Goal: Check status: Check status

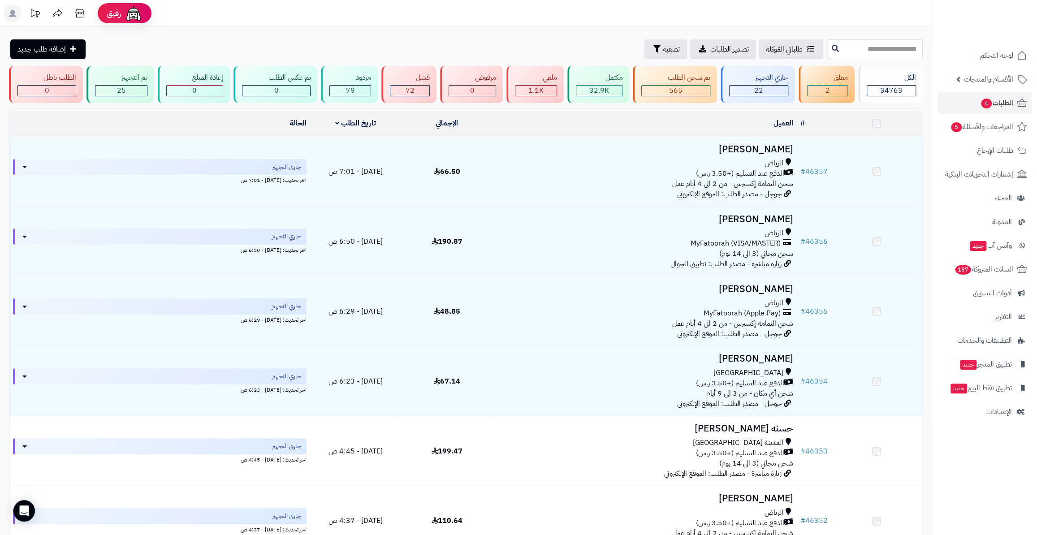
click at [888, 47] on input "text" at bounding box center [875, 49] width 96 height 20
type input "*****"
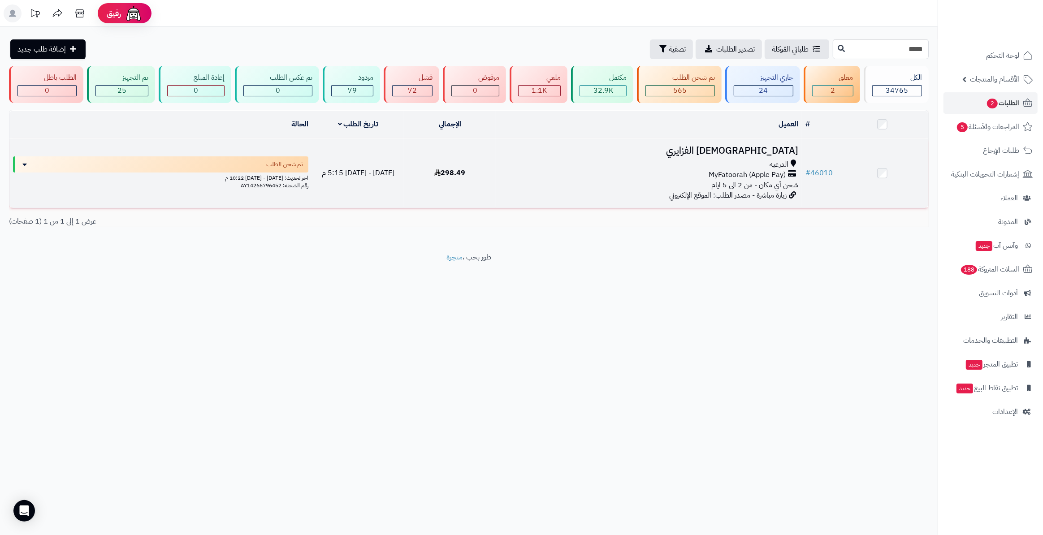
click at [835, 168] on td "# 46010" at bounding box center [819, 173] width 35 height 69
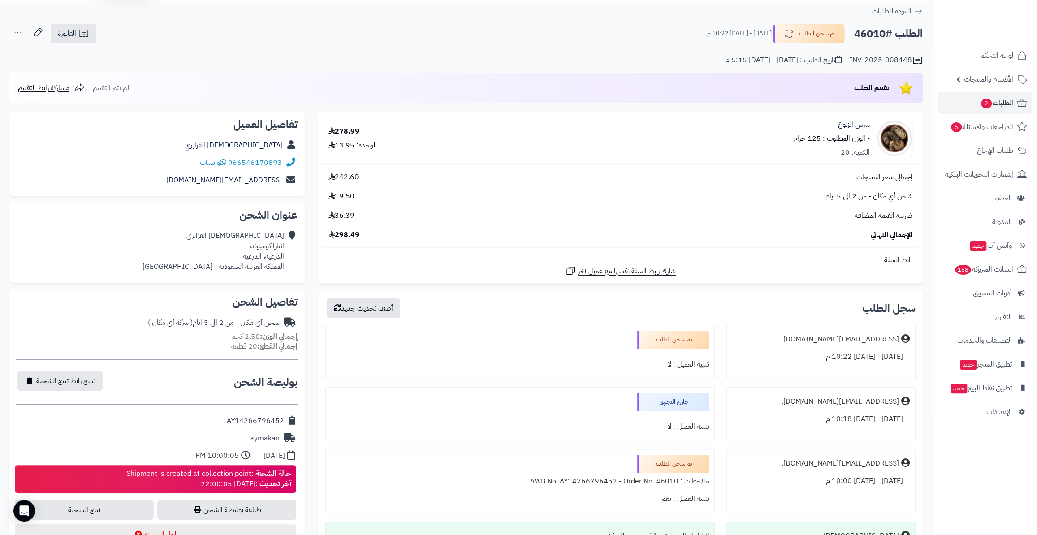
scroll to position [40, 0]
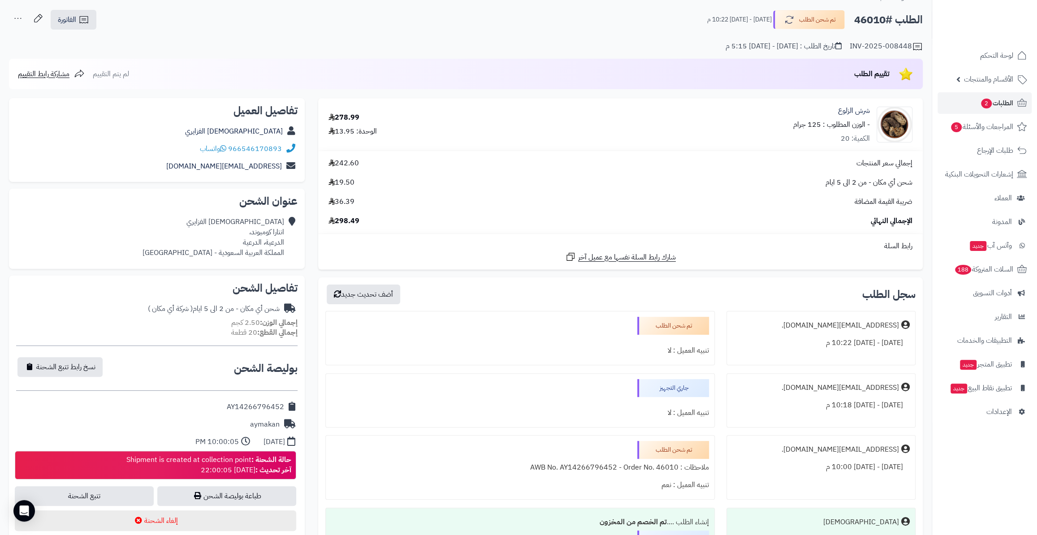
click at [219, 407] on div "AY14266796452" at bounding box center [157, 407] width 282 height 17
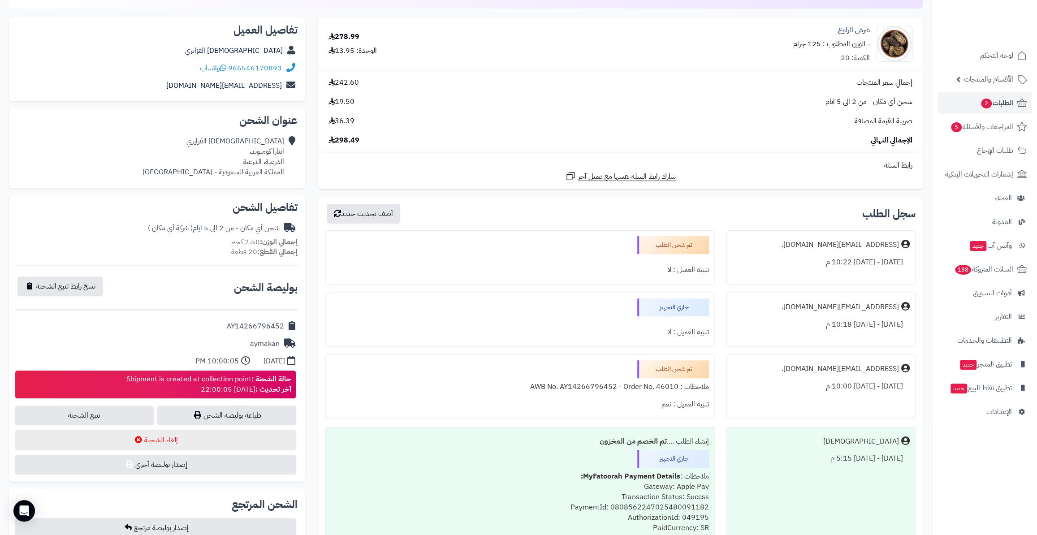
scroll to position [122, 0]
drag, startPoint x: 222, startPoint y: 322, endPoint x: 287, endPoint y: 319, distance: 65.1
click at [287, 319] on div "AY14266796452" at bounding box center [157, 325] width 282 height 17
copy div "AY14266796452"
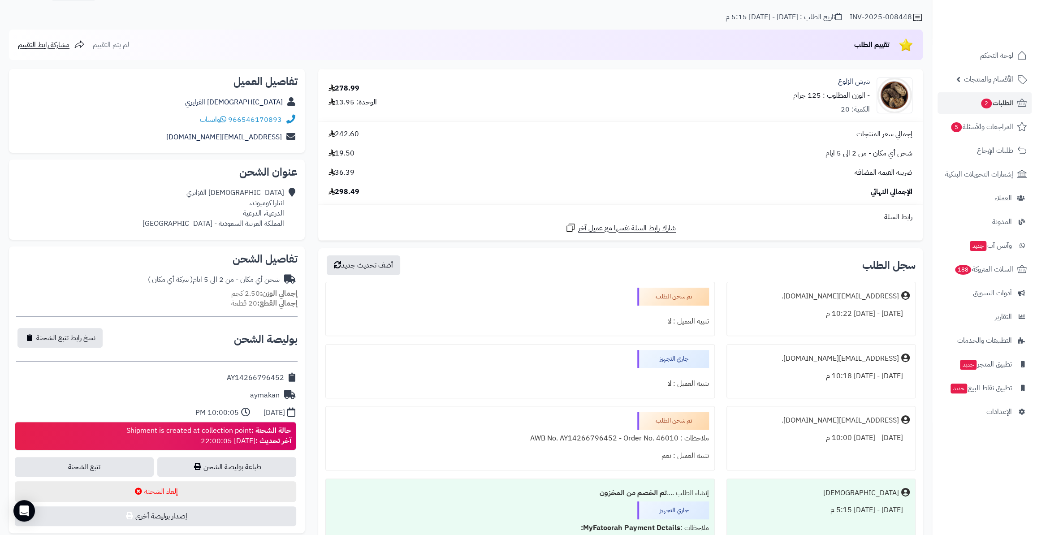
scroll to position [0, 0]
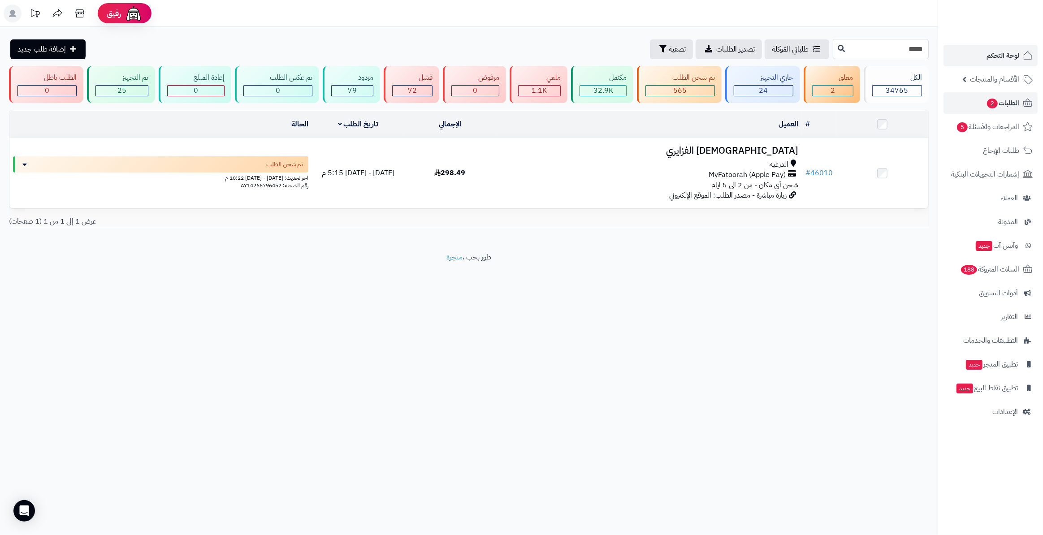
drag, startPoint x: 861, startPoint y: 52, endPoint x: 952, endPoint y: 56, distance: 91.6
click at [952, 56] on div "**********" at bounding box center [521, 267] width 1043 height 535
type input "*****"
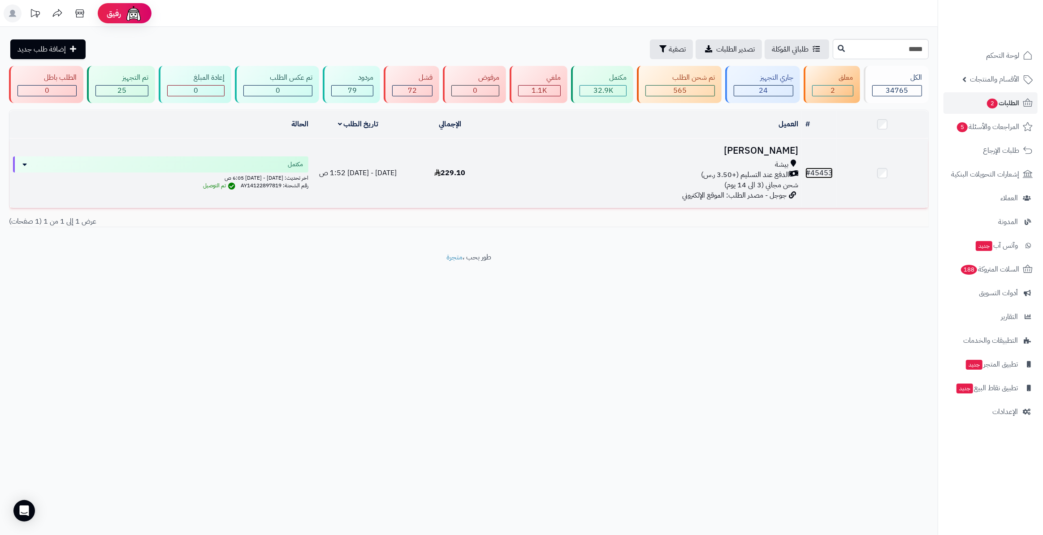
click at [825, 171] on link "# 45453" at bounding box center [819, 173] width 27 height 11
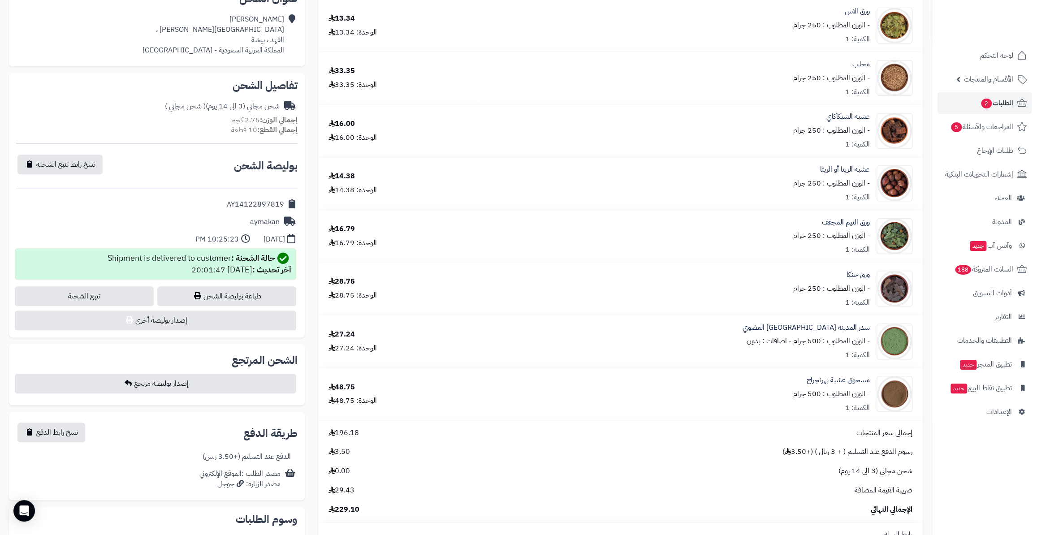
scroll to position [285, 0]
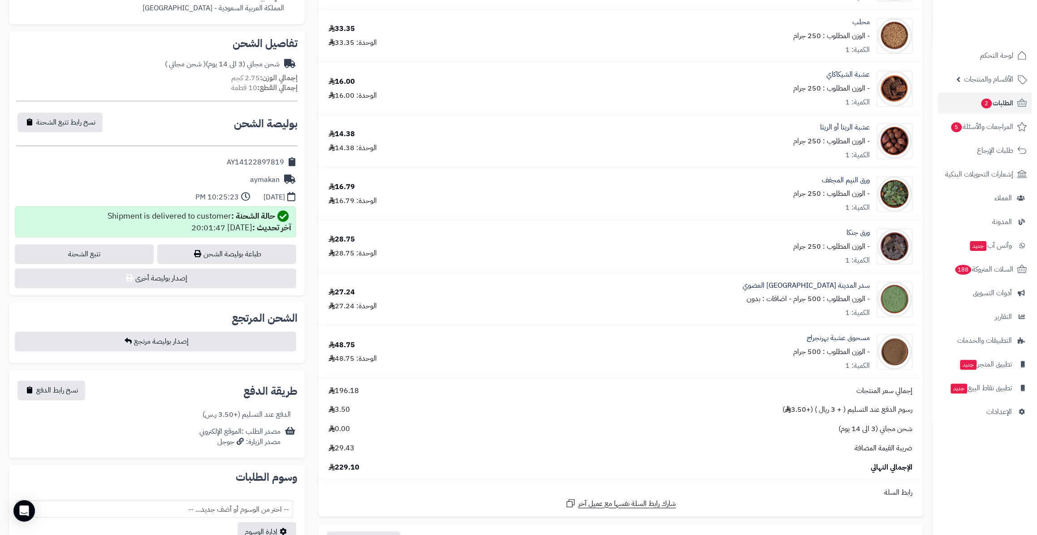
drag, startPoint x: 226, startPoint y: 161, endPoint x: 295, endPoint y: 166, distance: 69.3
click at [295, 166] on div "AY14122897819" at bounding box center [157, 162] width 282 height 17
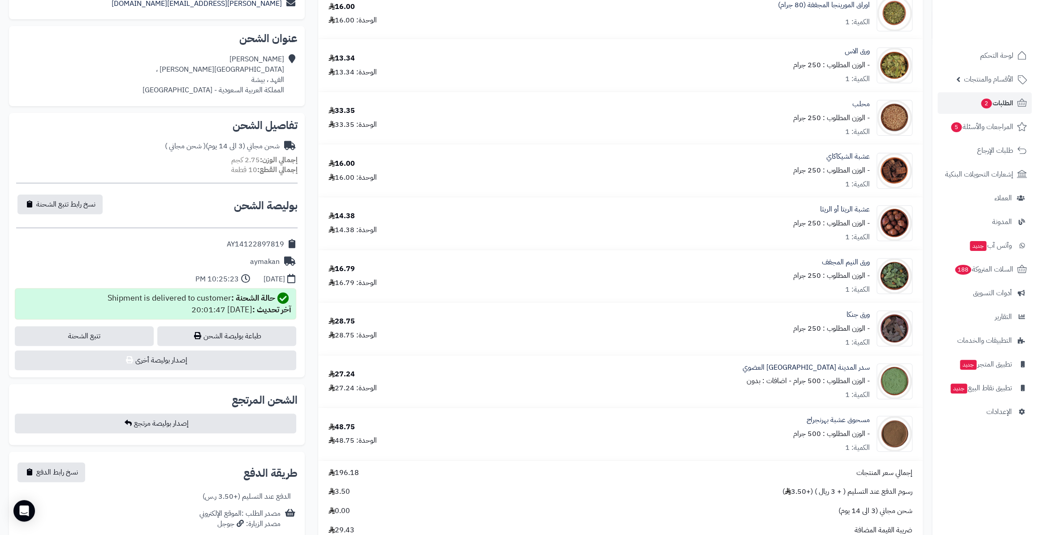
scroll to position [81, 0]
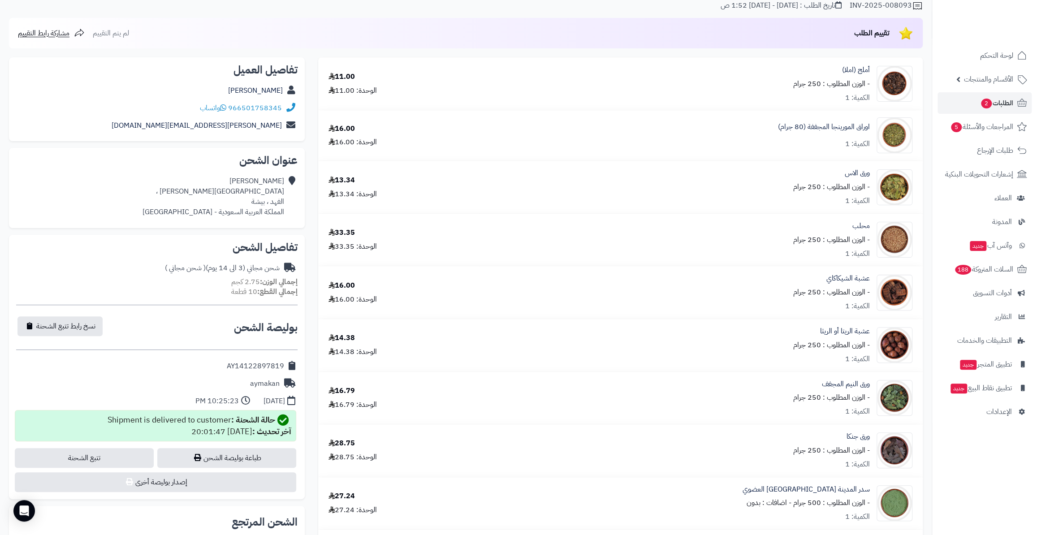
copy div "AY14122897819"
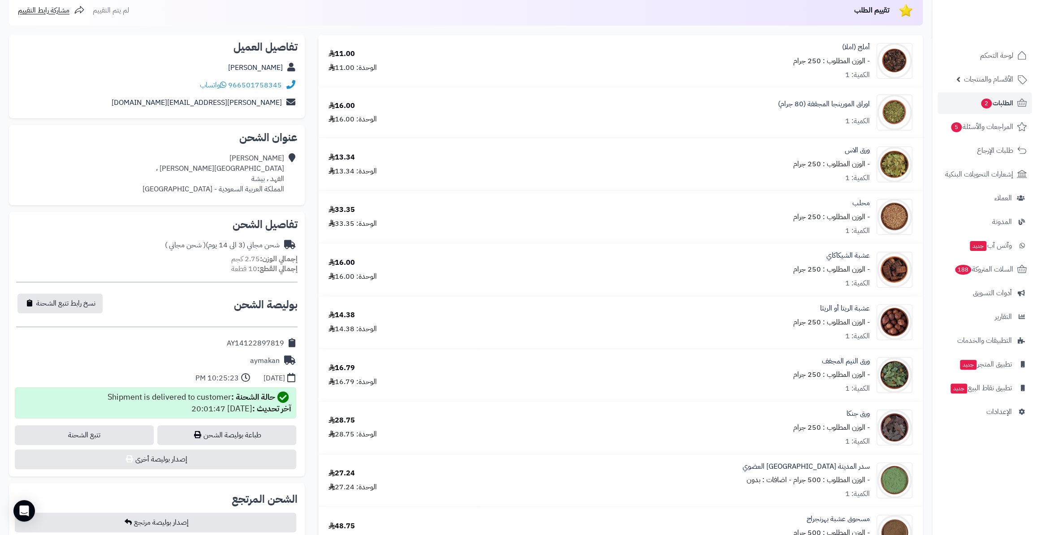
scroll to position [122, 0]
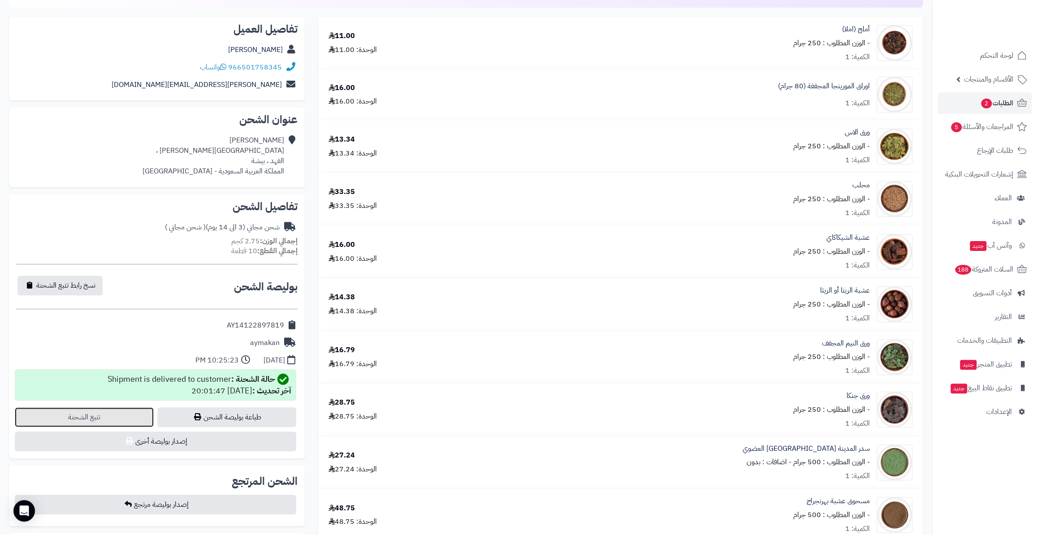
click at [84, 410] on link "تتبع الشحنة" at bounding box center [84, 418] width 139 height 20
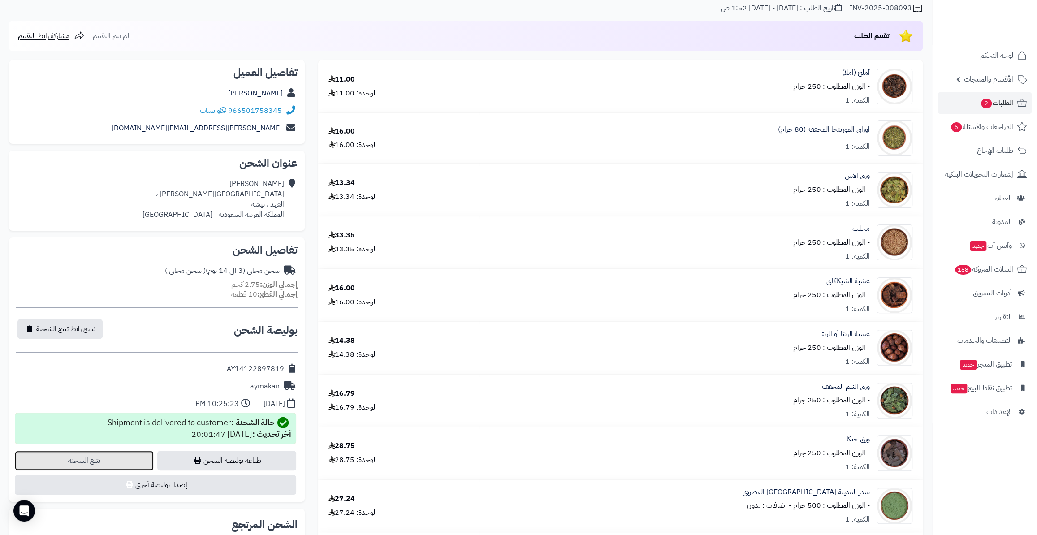
scroll to position [0, 0]
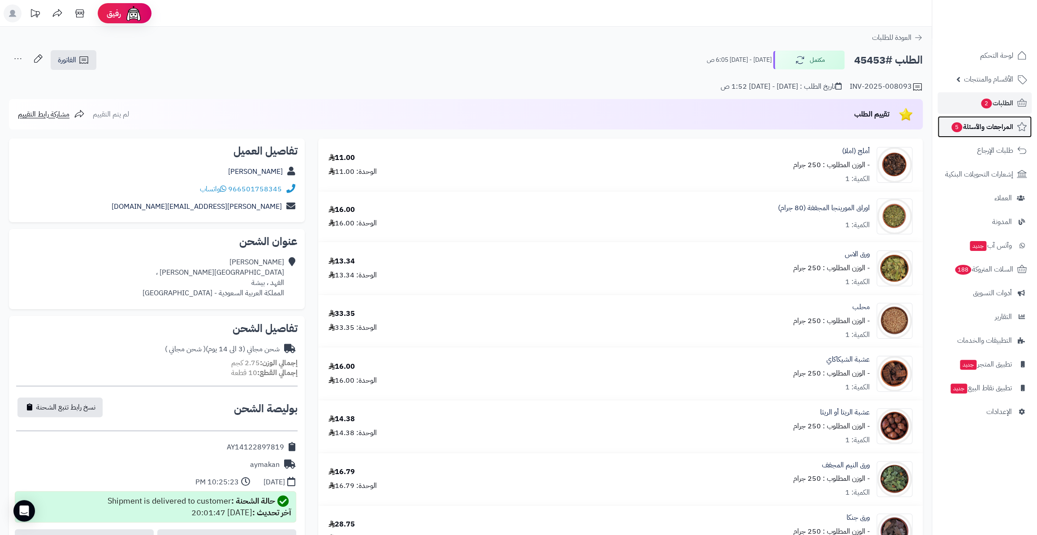
click at [976, 122] on span "المراجعات والأسئلة 5" at bounding box center [982, 127] width 63 height 13
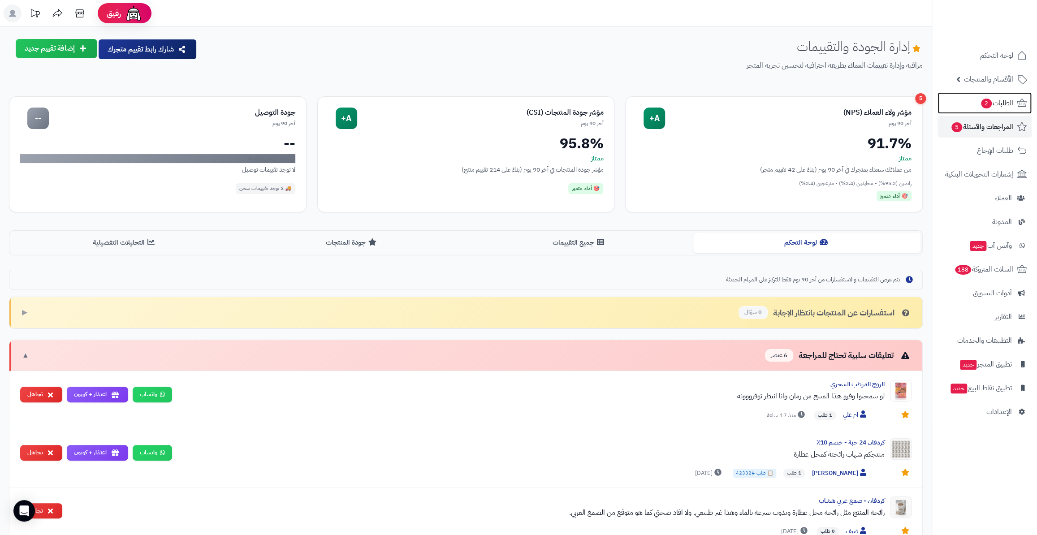
click at [985, 109] on span "الطلبات 2" at bounding box center [997, 103] width 33 height 13
